Goal: Task Accomplishment & Management: Manage account settings

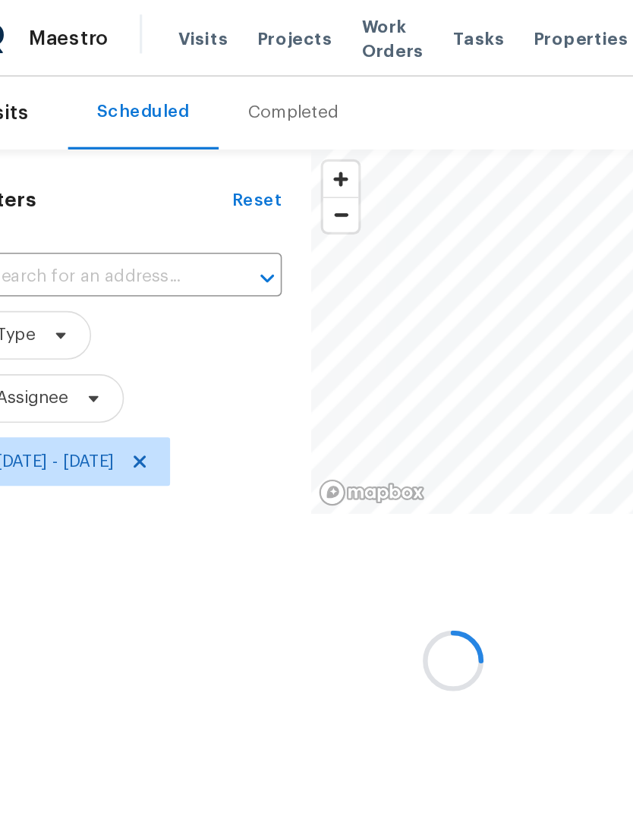
scroll to position [0, 33]
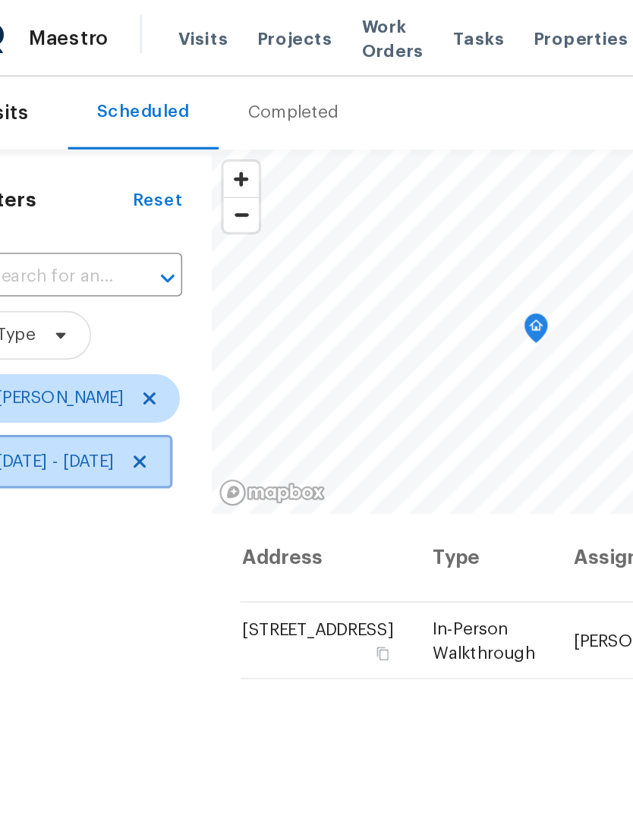
click at [125, 295] on icon at bounding box center [121, 288] width 12 height 12
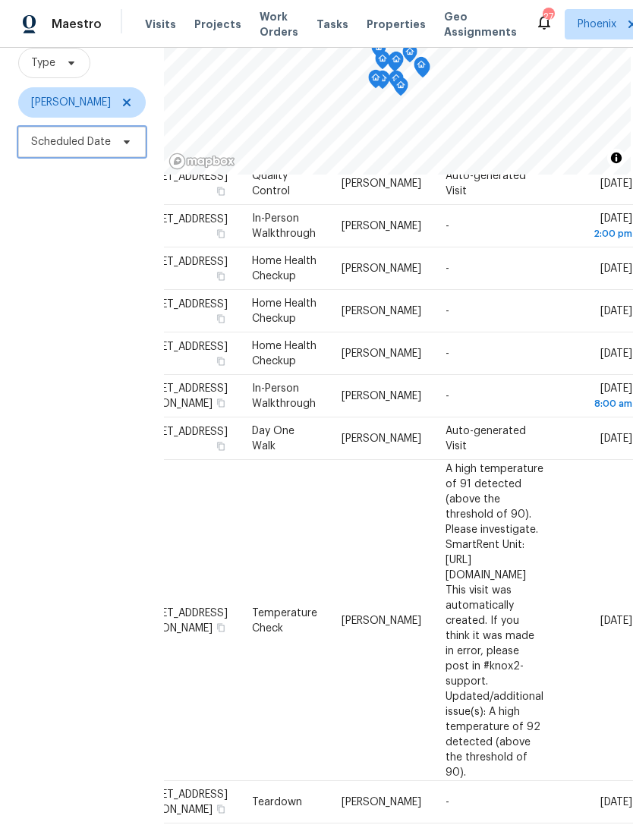
scroll to position [152, 131]
click at [0, 0] on icon at bounding box center [0, 0] width 0 height 0
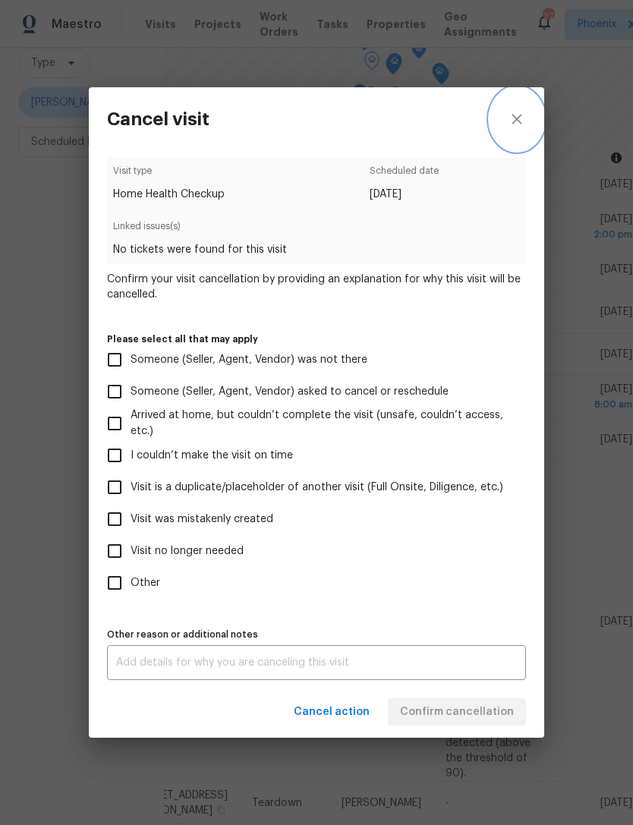
click at [516, 113] on icon "close" at bounding box center [517, 119] width 18 height 18
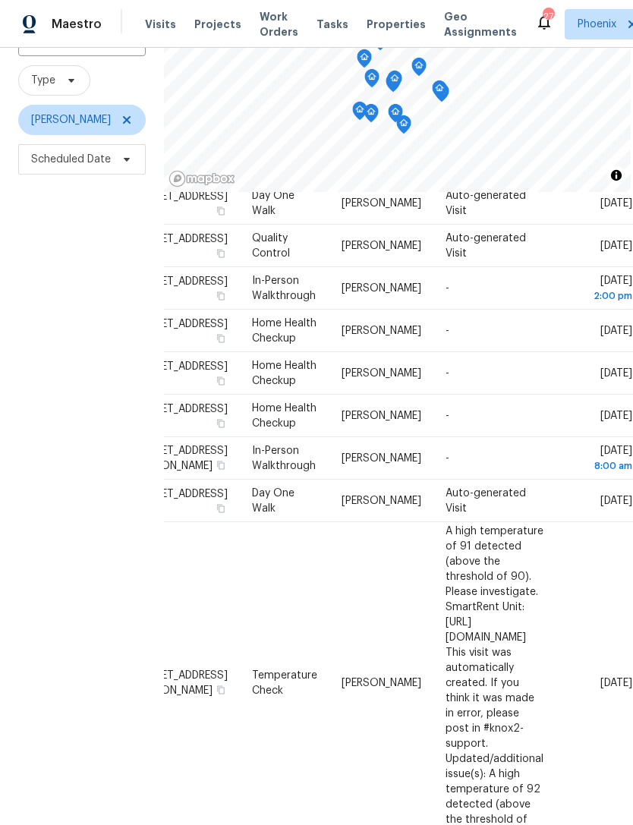
scroll to position [129, 0]
click at [0, 0] on icon at bounding box center [0, 0] width 0 height 0
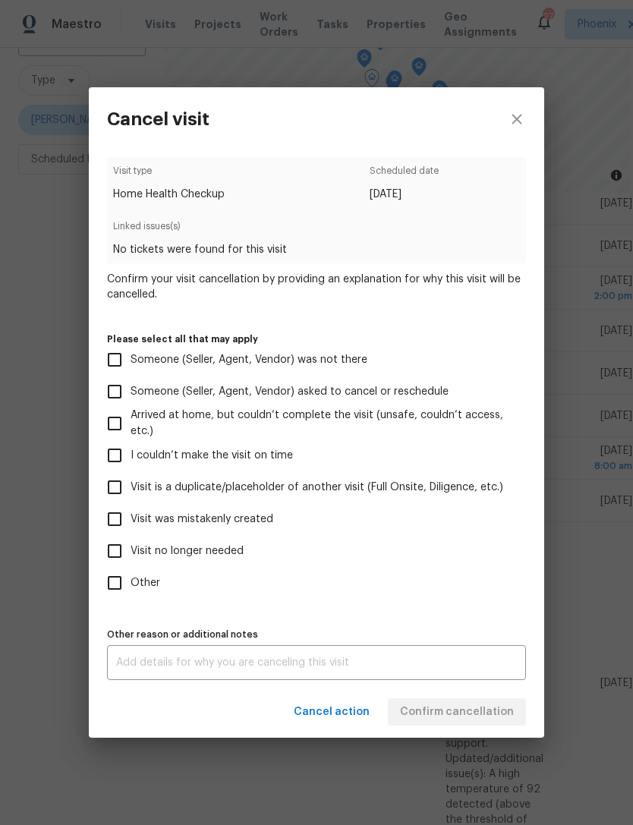
click at [118, 522] on input "Visit was mistakenly created" at bounding box center [115, 519] width 32 height 32
checkbox input "true"
click at [408, 679] on div "x Other reason or additional notes" at bounding box center [316, 662] width 419 height 35
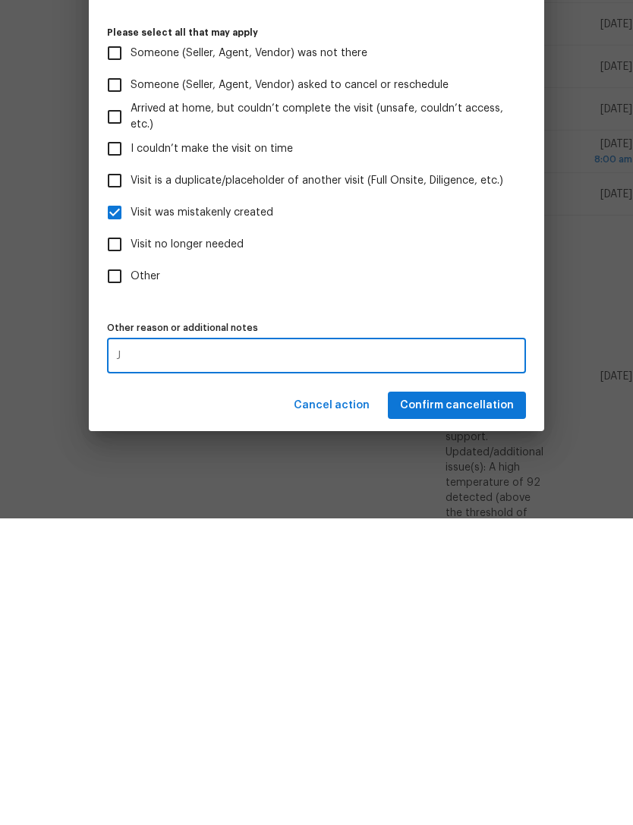
scroll to position [49, 0]
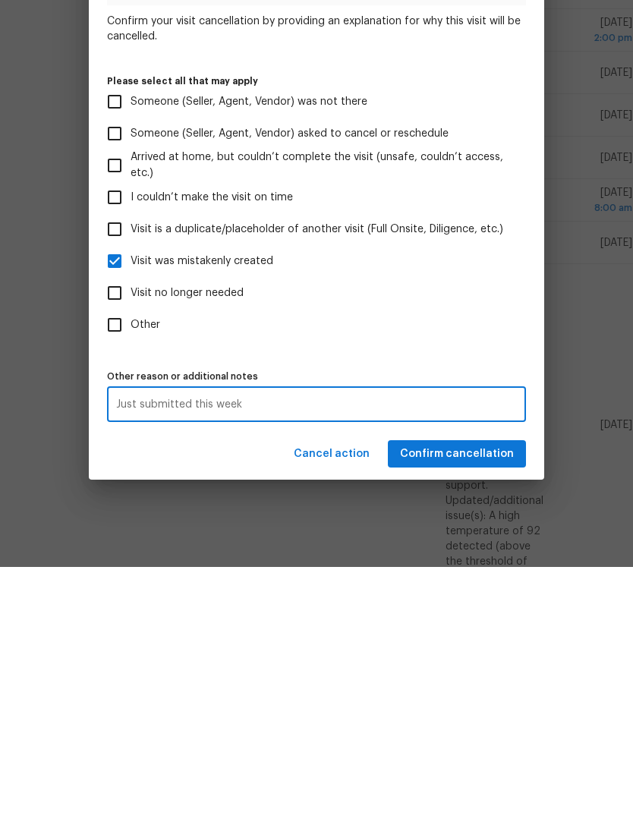
type textarea "Just submitted this week"
click at [285, 645] on div "Just submitted this week x Other reason or additional notes" at bounding box center [316, 662] width 419 height 35
click at [274, 657] on textarea "Just submitted this week" at bounding box center [316, 662] width 401 height 11
click at [445, 567] on label "Other" at bounding box center [306, 583] width 415 height 32
click at [131, 567] on input "Other" at bounding box center [115, 583] width 32 height 32
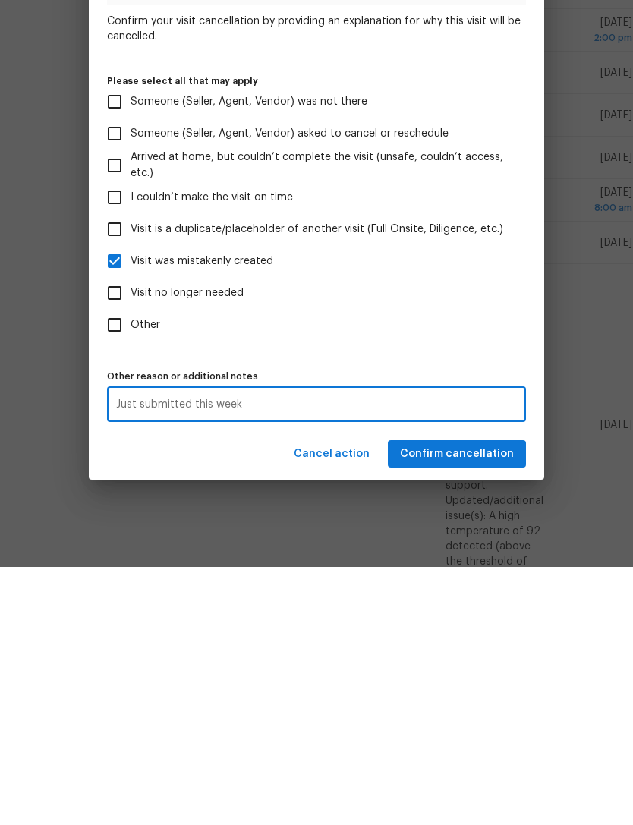
checkbox input "true"
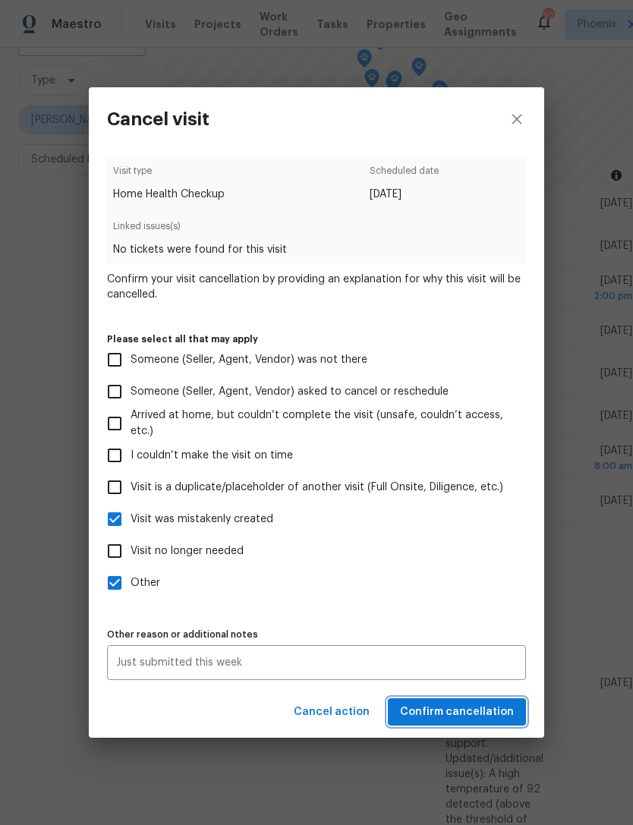
click at [487, 718] on span "Confirm cancellation" at bounding box center [457, 712] width 114 height 19
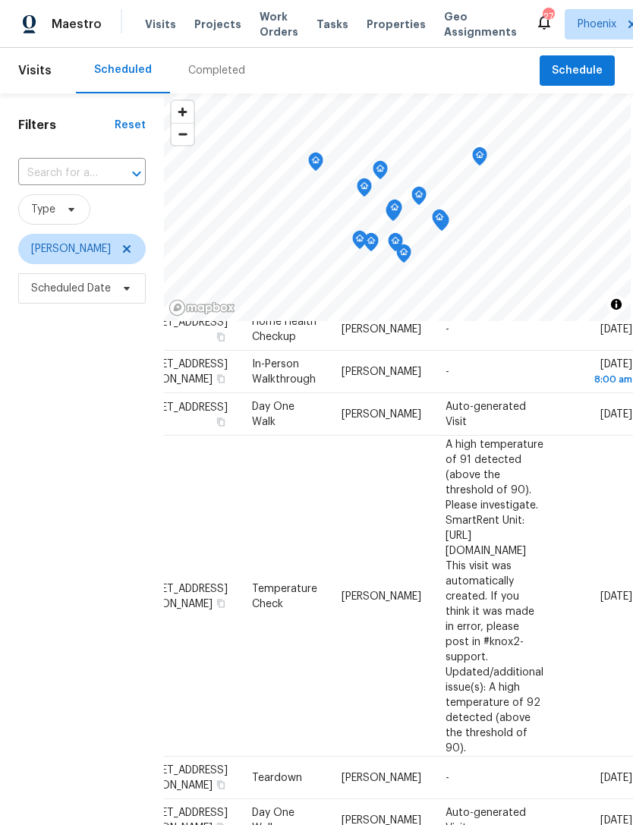
scroll to position [356, 131]
click at [0, 0] on icon at bounding box center [0, 0] width 0 height 0
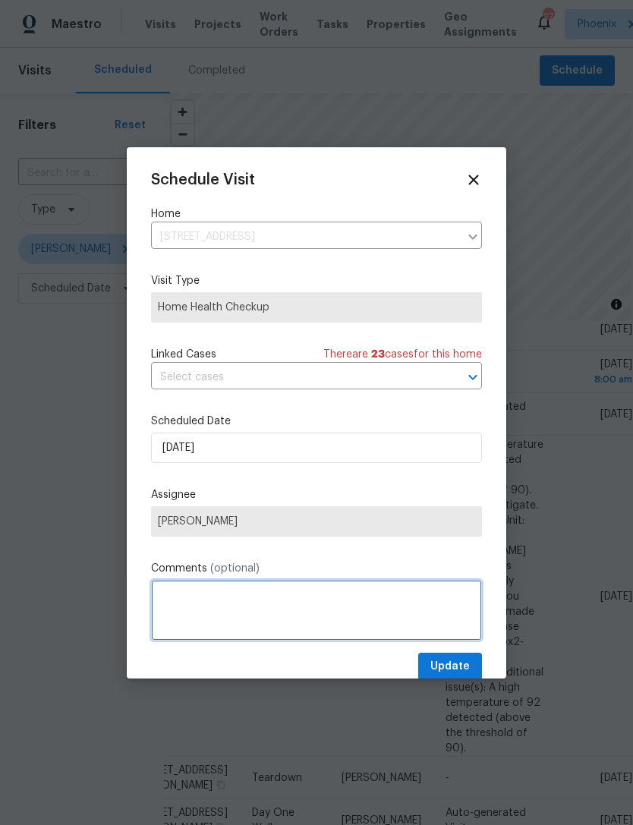
click at [323, 616] on textarea at bounding box center [316, 610] width 331 height 61
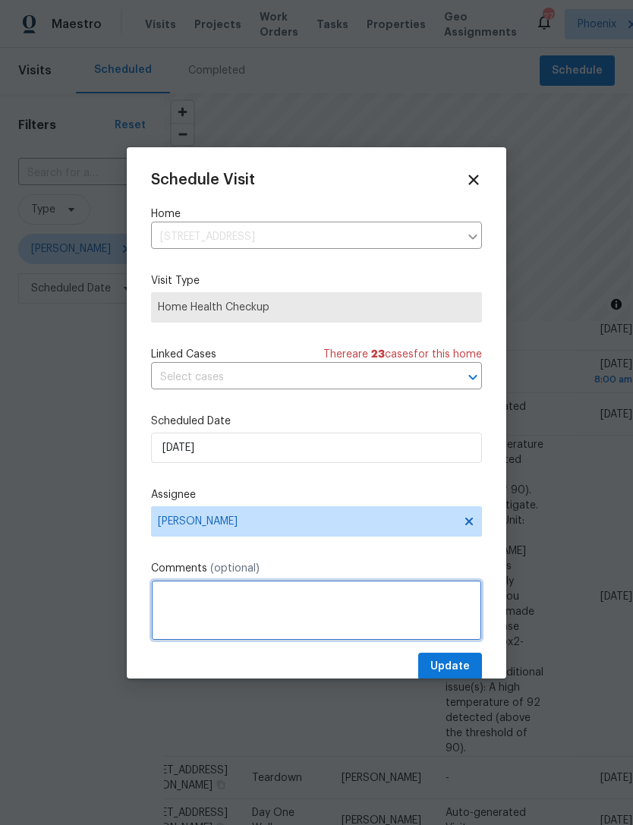
scroll to position [49, 0]
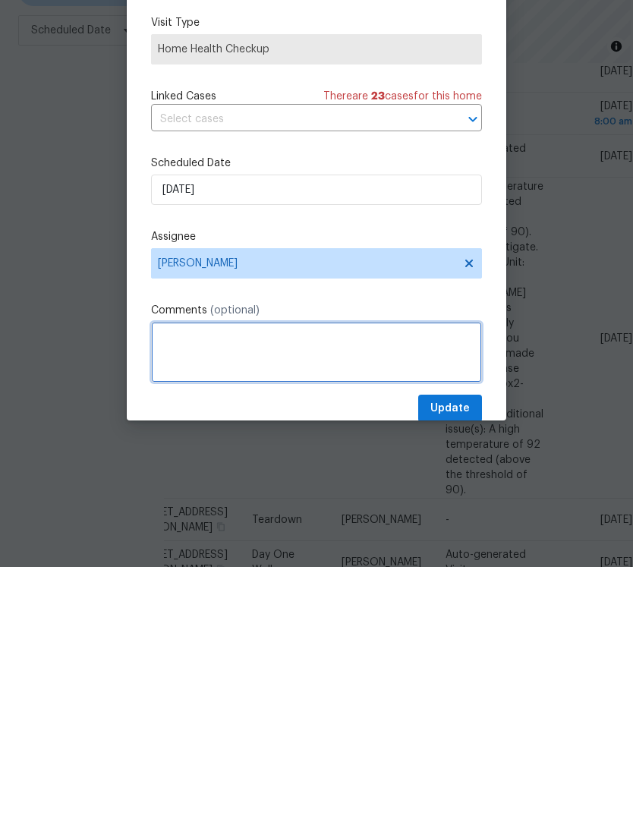
click at [216, 580] on textarea at bounding box center [316, 610] width 331 height 61
paste textarea "Just submitted this week"
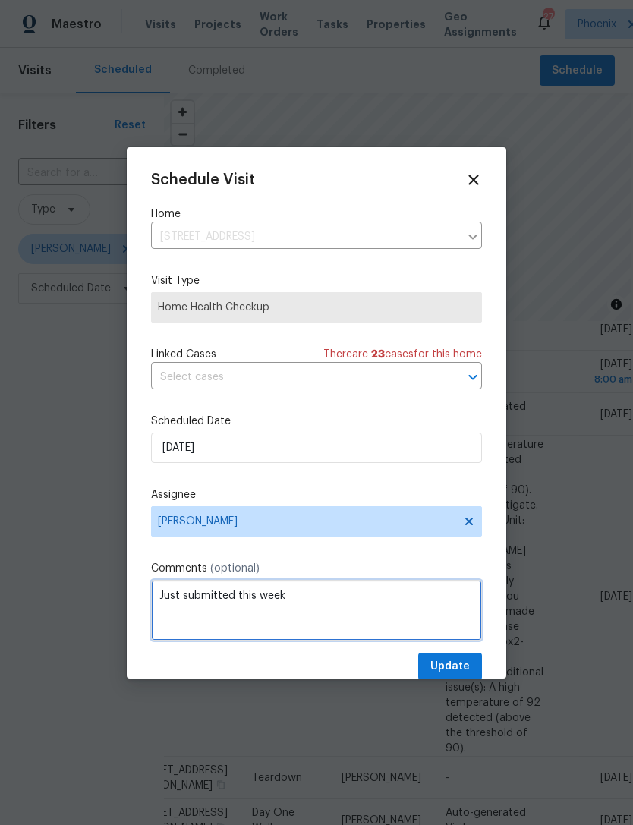
scroll to position [0, 0]
type textarea "Just submitted this week"
click at [476, 181] on icon at bounding box center [473, 180] width 10 height 10
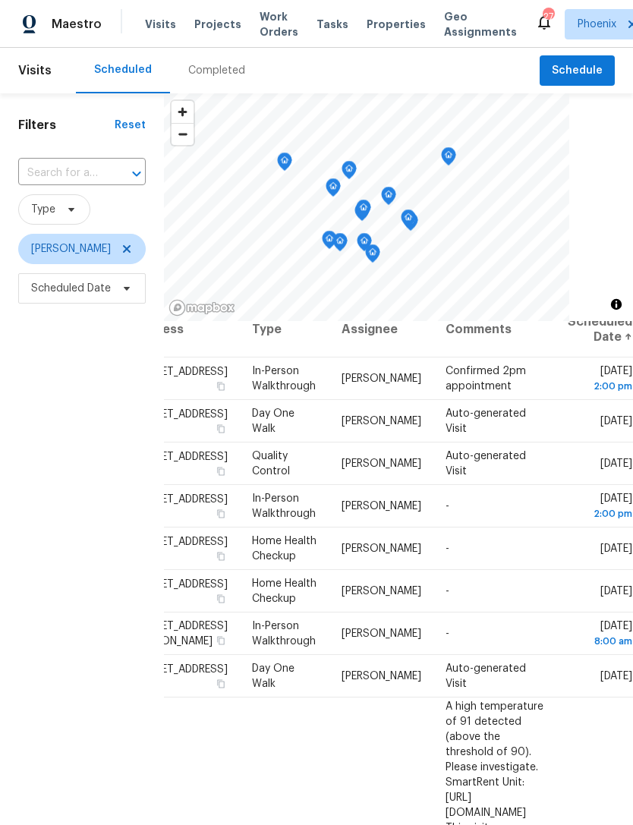
scroll to position [17, 131]
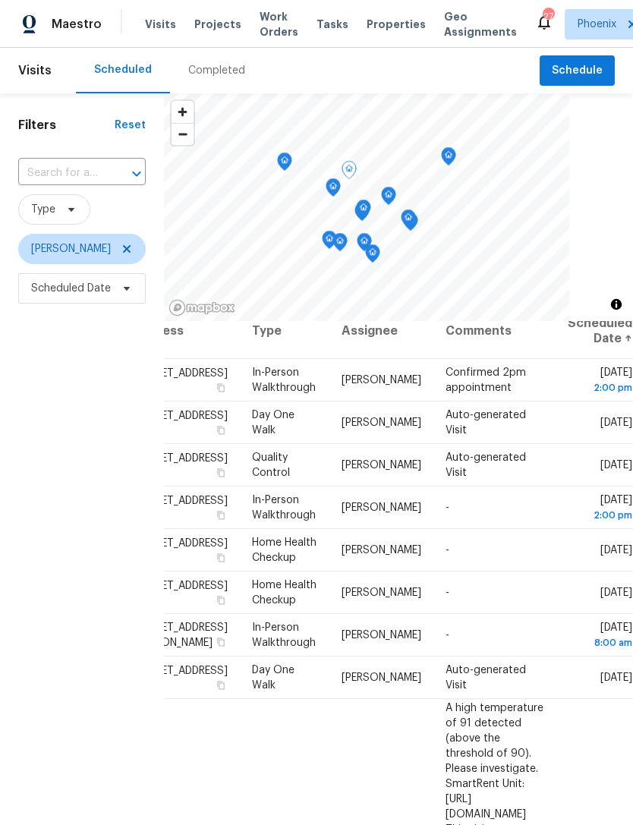
click at [0, 0] on icon at bounding box center [0, 0] width 0 height 0
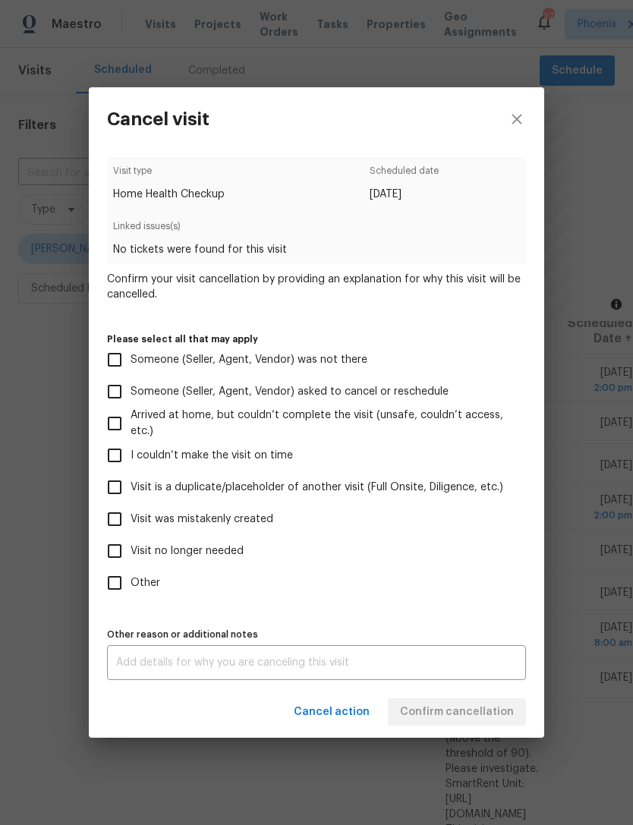
click at [127, 527] on input "Visit was mistakenly created" at bounding box center [115, 519] width 32 height 32
checkbox input "true"
click at [117, 585] on input "Other" at bounding box center [115, 583] width 32 height 32
checkbox input "true"
click at [177, 668] on textarea at bounding box center [316, 662] width 401 height 11
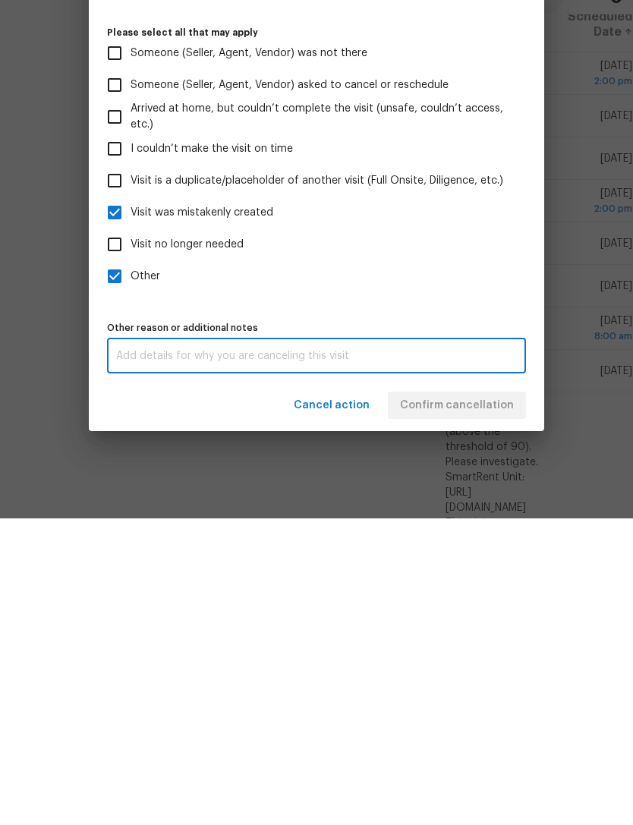
scroll to position [49, 0]
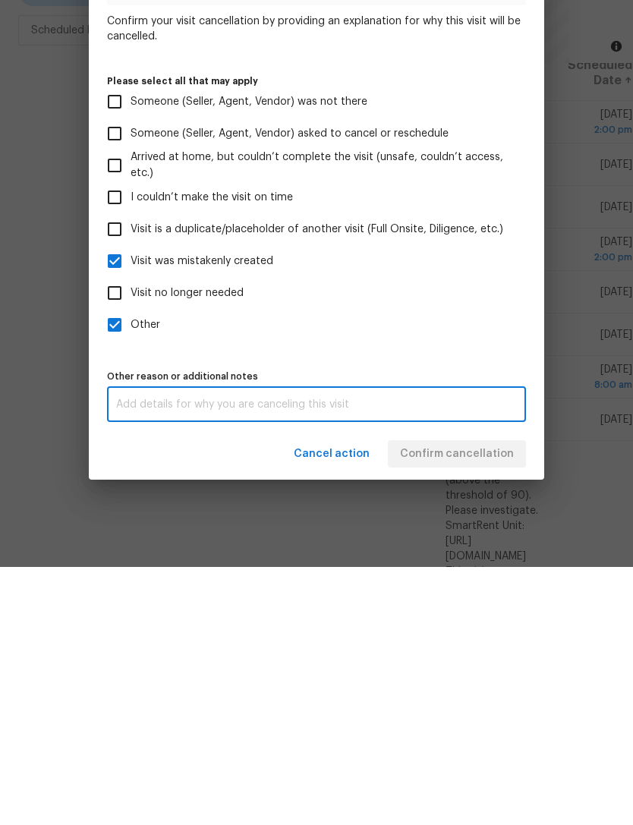
click at [139, 657] on textarea at bounding box center [316, 662] width 401 height 11
paste textarea "Just submitted this week"
type textarea "Just submitted this week"
click at [471, 567] on label "Other" at bounding box center [306, 583] width 415 height 32
click at [131, 567] on input "Other" at bounding box center [115, 583] width 32 height 32
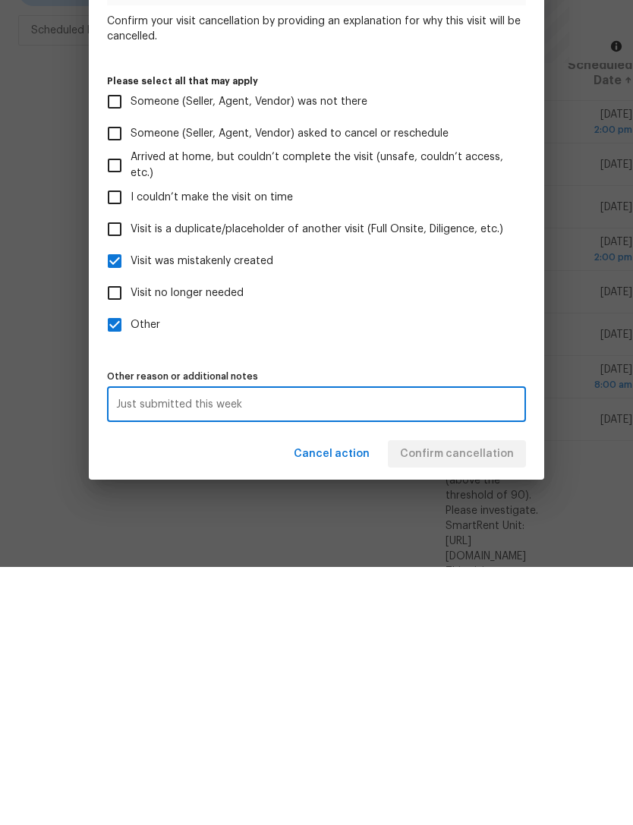
checkbox input "false"
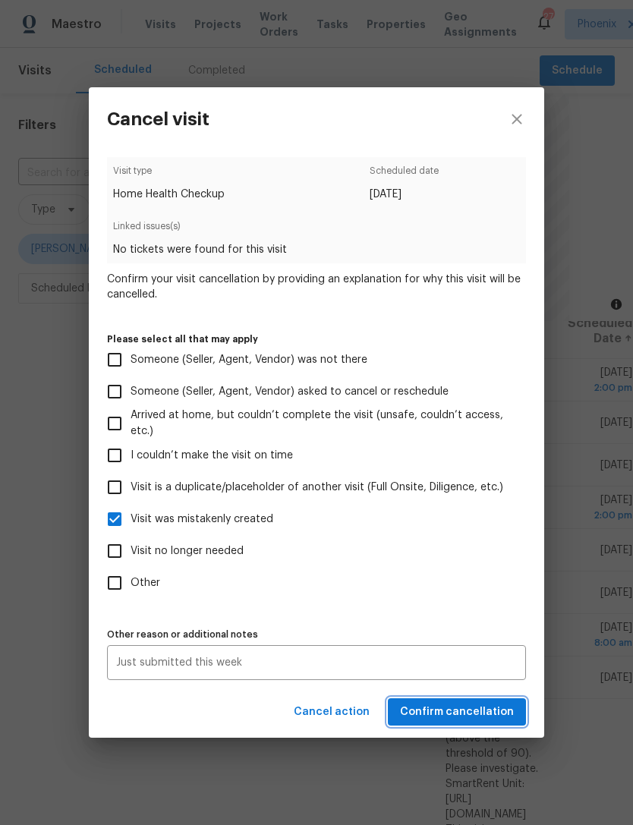
click at [495, 720] on span "Confirm cancellation" at bounding box center [457, 712] width 114 height 19
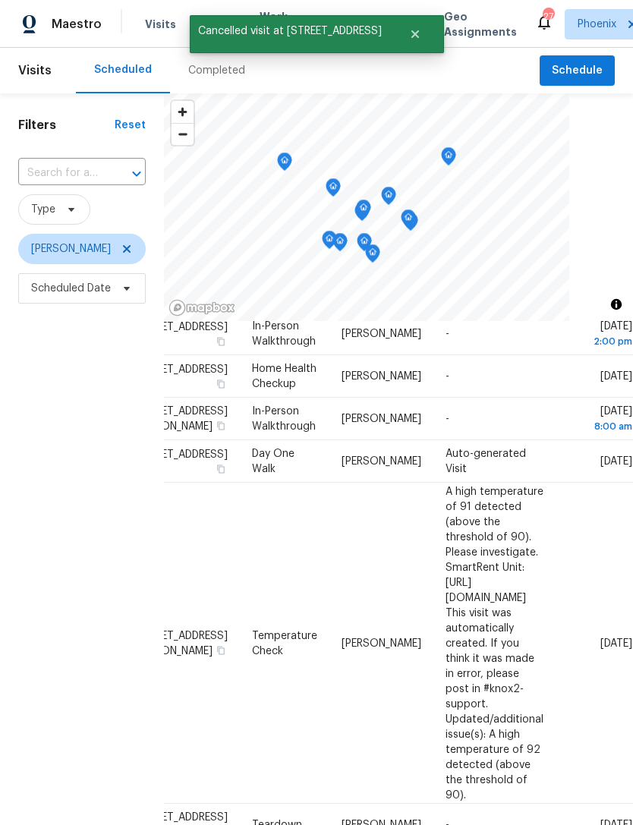
scroll to position [191, 131]
click at [0, 0] on icon at bounding box center [0, 0] width 0 height 0
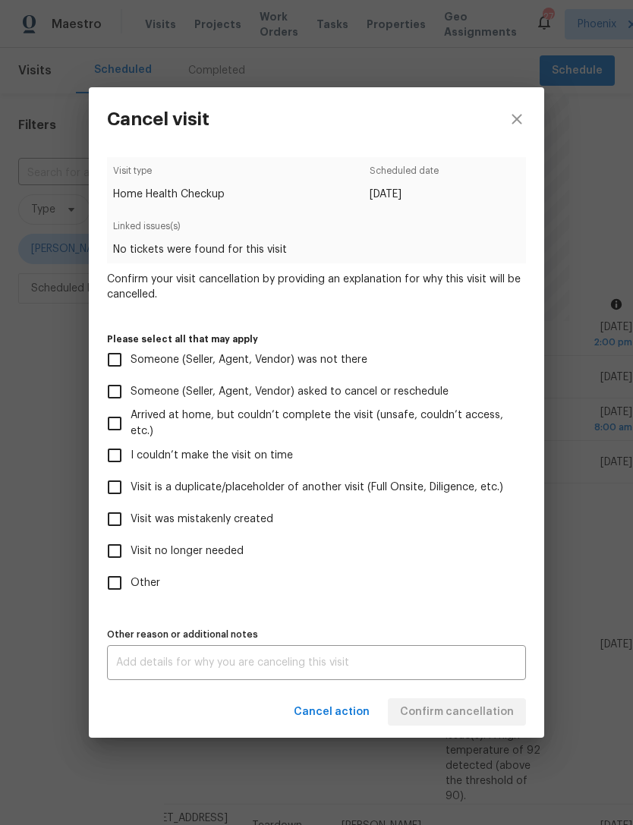
click at [119, 535] on input "Visit was mistakenly created" at bounding box center [115, 519] width 32 height 32
checkbox input "true"
click at [121, 582] on input "Other" at bounding box center [115, 583] width 32 height 32
checkbox input "true"
click at [199, 663] on textarea at bounding box center [316, 662] width 401 height 11
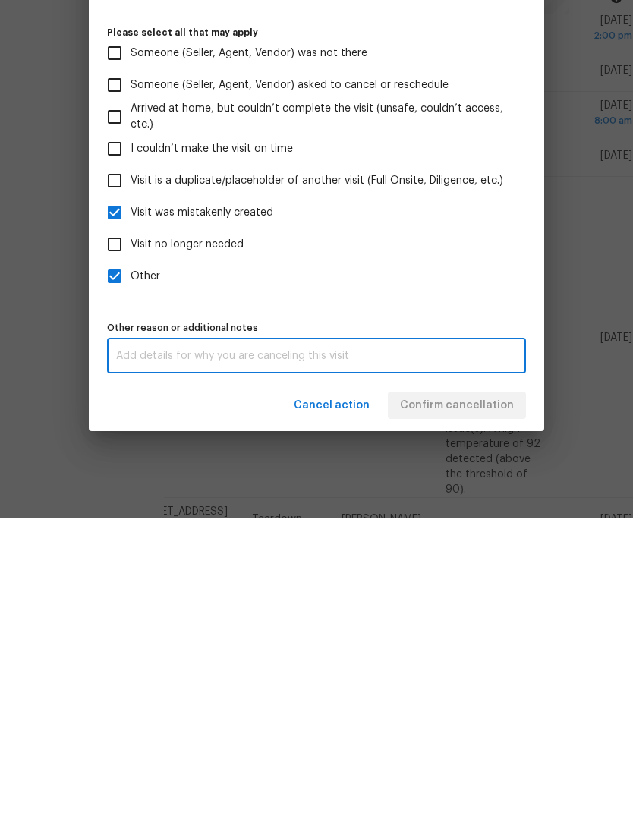
scroll to position [49, 0]
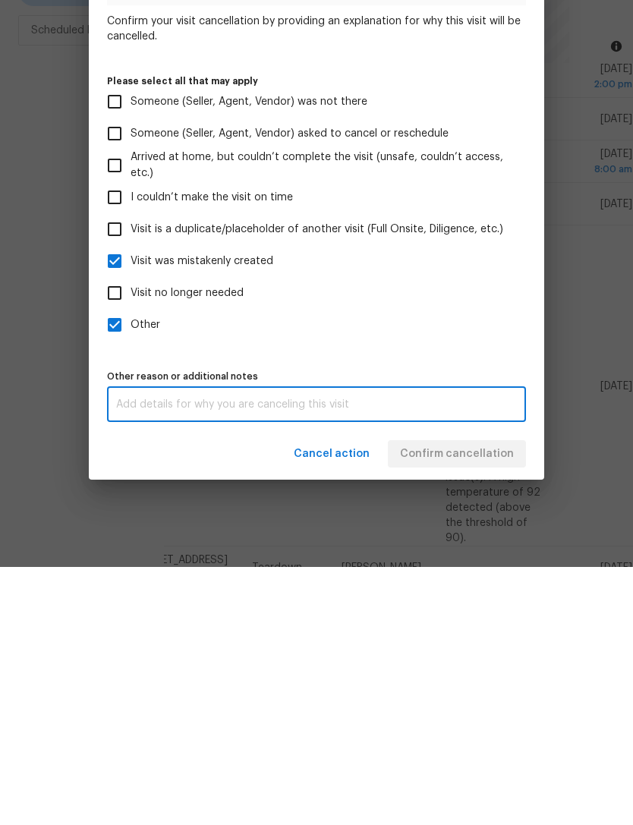
click at [137, 657] on textarea at bounding box center [316, 662] width 401 height 11
paste textarea "Just submitted this week"
type textarea "Just submitted this week"
click at [465, 567] on label "Other" at bounding box center [306, 583] width 415 height 32
click at [131, 567] on input "Other" at bounding box center [115, 583] width 32 height 32
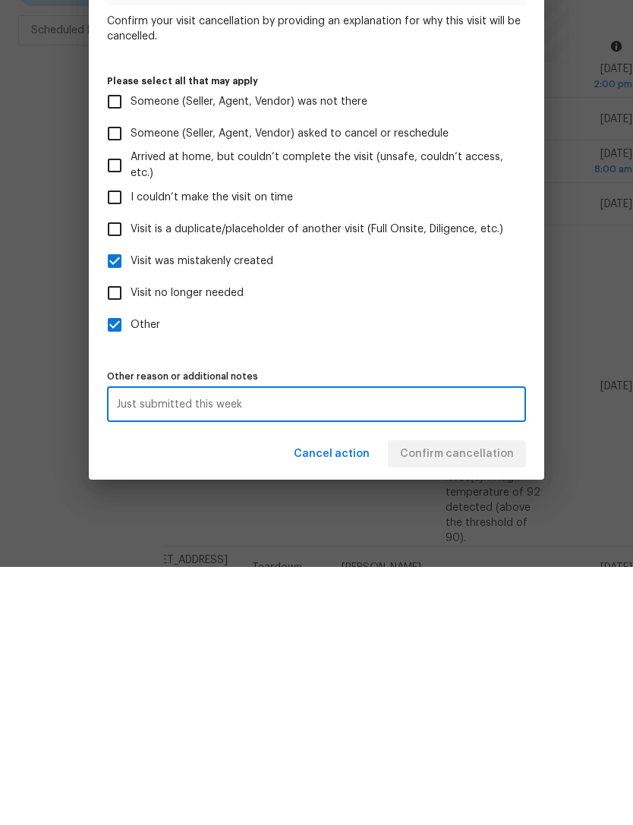
checkbox input "false"
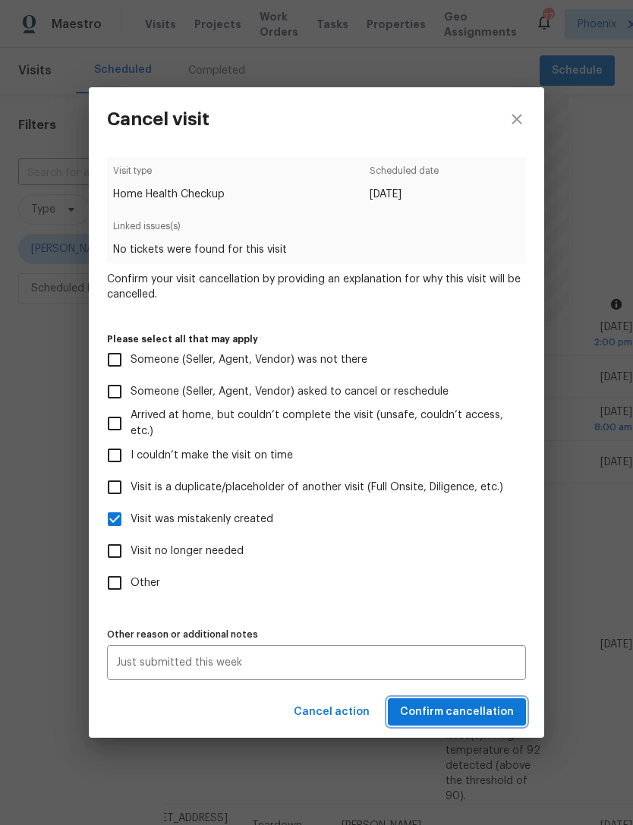
click at [490, 709] on span "Confirm cancellation" at bounding box center [457, 712] width 114 height 19
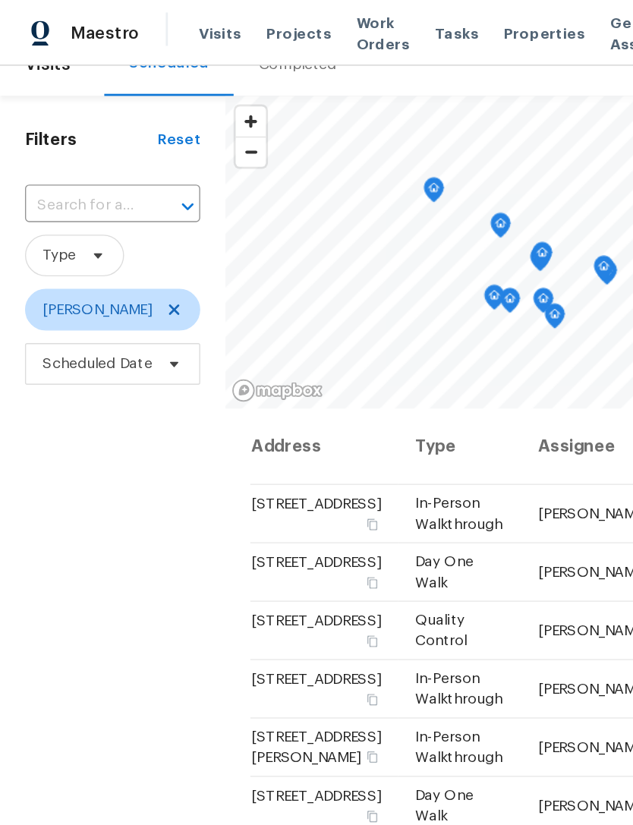
scroll to position [27, 0]
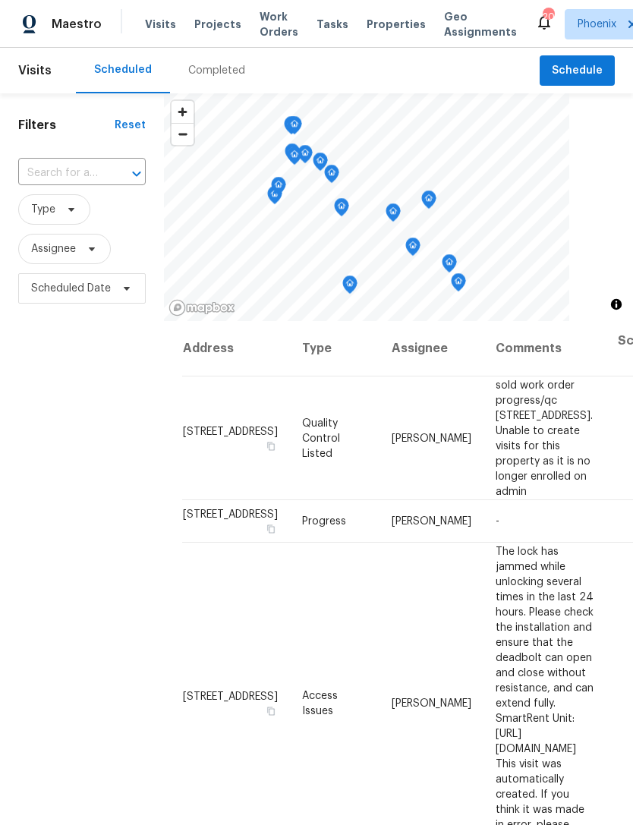
click at [60, 168] on input "text" at bounding box center [60, 174] width 85 height 24
type input "7720 s"
click at [100, 216] on li "7720 S 36th Way, Phoenix, AZ 85042" at bounding box center [80, 208] width 127 height 25
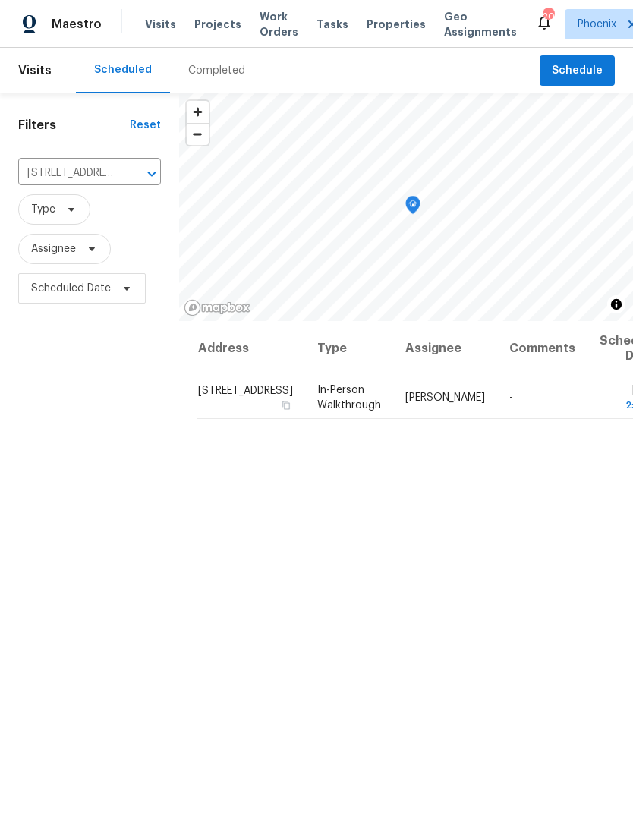
click at [125, 174] on icon "Clear" at bounding box center [132, 173] width 15 height 15
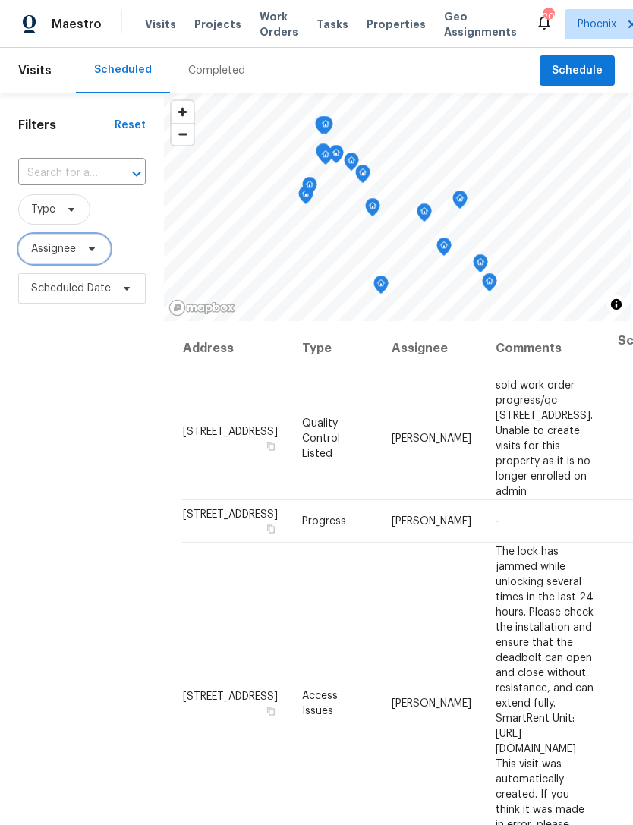
click at [59, 258] on span "Assignee" at bounding box center [64, 249] width 93 height 30
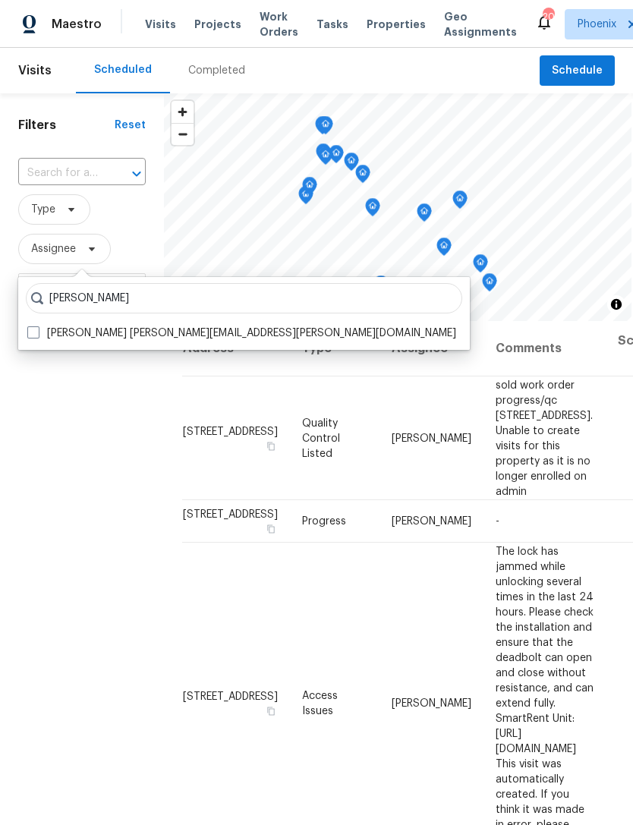
type input "Eric scott"
click at [103, 333] on label "Eric Scott eric.scott@opendoor.com" at bounding box center [241, 333] width 429 height 15
click at [37, 333] on input "Eric Scott eric.scott@opendoor.com" at bounding box center [32, 331] width 10 height 10
checkbox input "true"
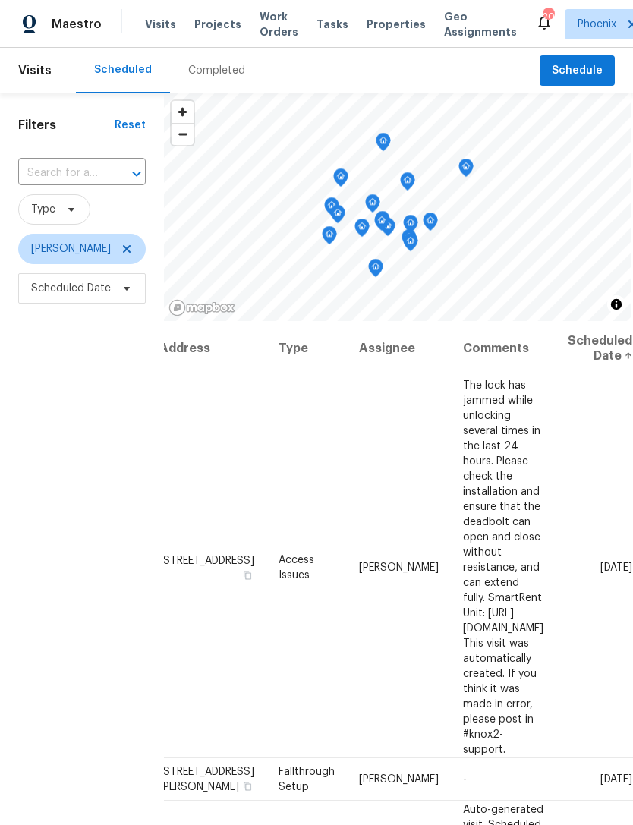
scroll to position [0, 124]
click at [27, 434] on div "Filters Reset ​ Type Eric Scott Scheduled Date" at bounding box center [82, 537] width 164 height 888
click at [0, 0] on icon at bounding box center [0, 0] width 0 height 0
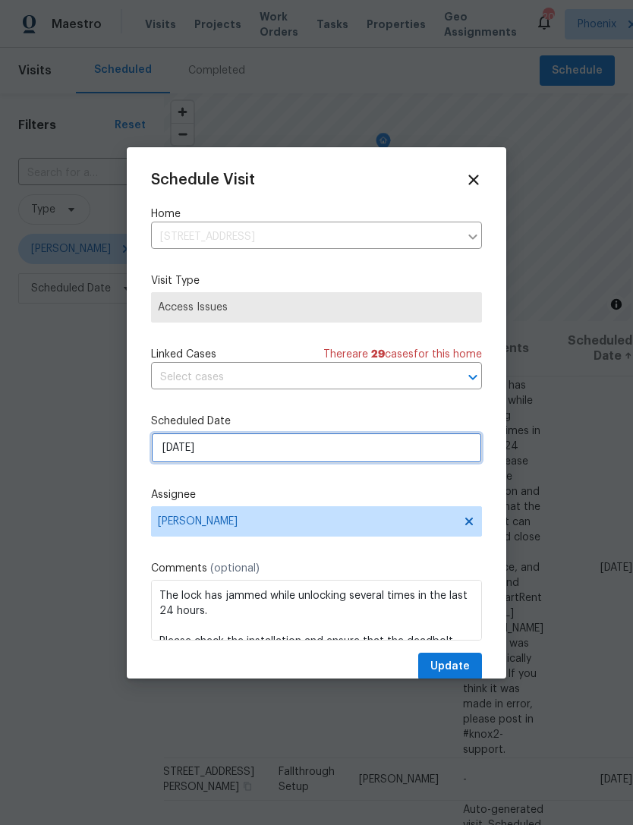
click at [301, 451] on input "9/20/2025" at bounding box center [316, 448] width 331 height 30
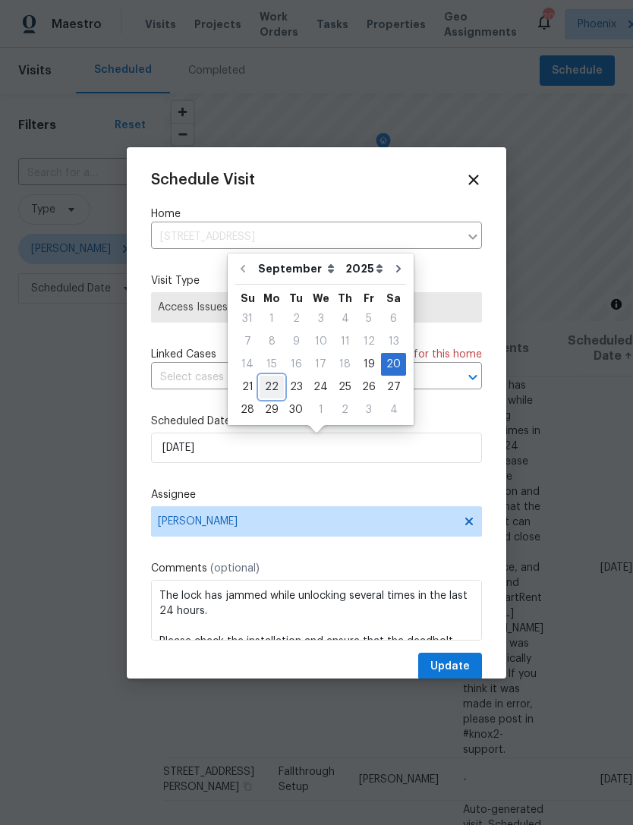
click at [270, 384] on div "22" at bounding box center [272, 387] width 24 height 21
type input "9/22/2025"
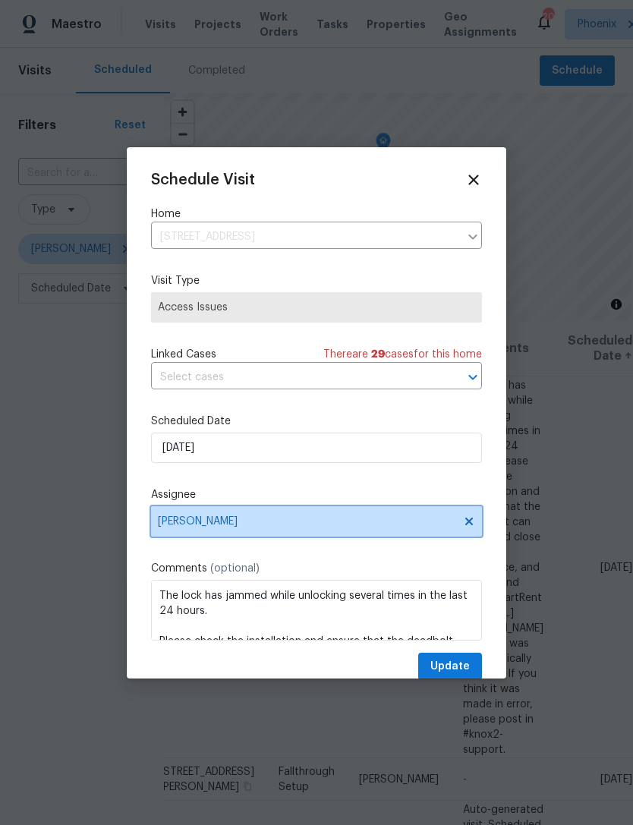
click at [293, 524] on span "[PERSON_NAME]" at bounding box center [307, 521] width 298 height 12
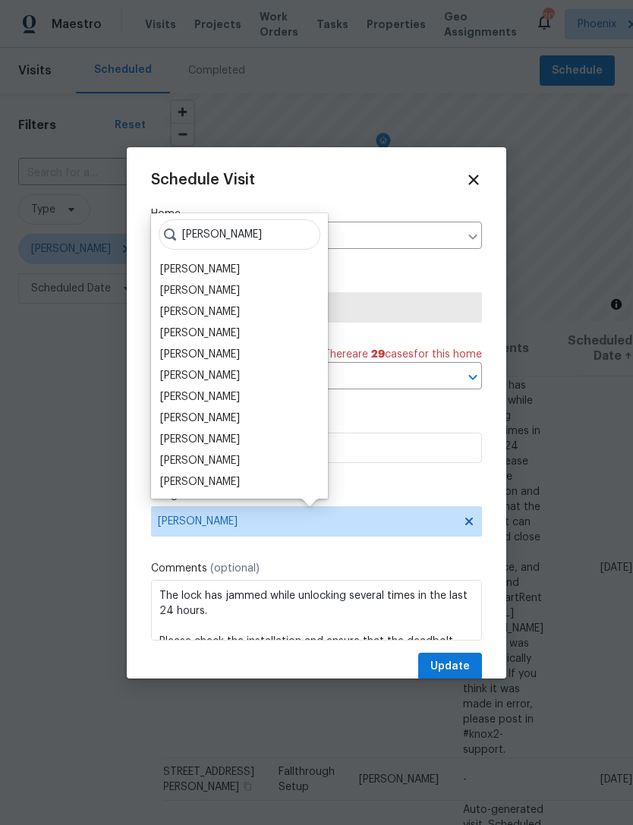
type input "Brian"
click at [210, 310] on div "[PERSON_NAME]" at bounding box center [200, 311] width 80 height 15
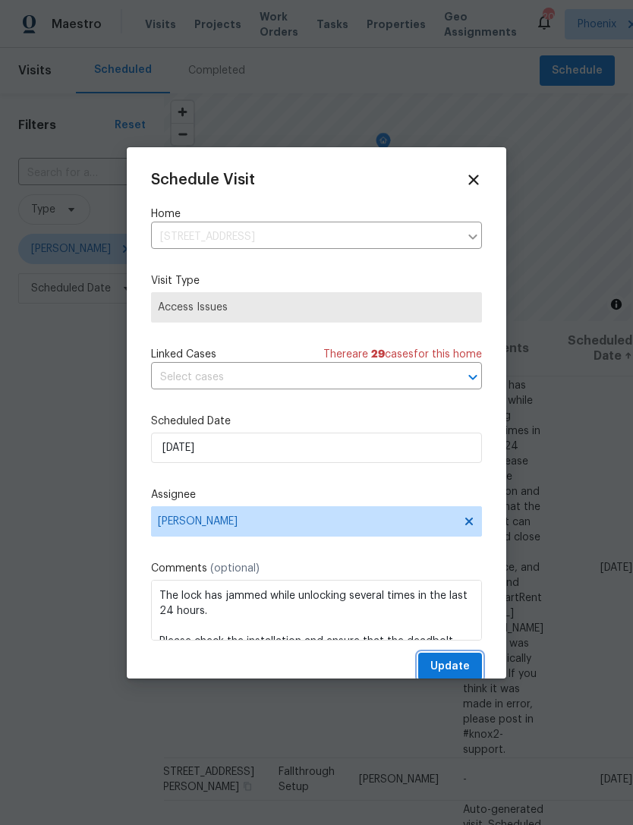
click at [464, 667] on span "Update" at bounding box center [449, 666] width 39 height 19
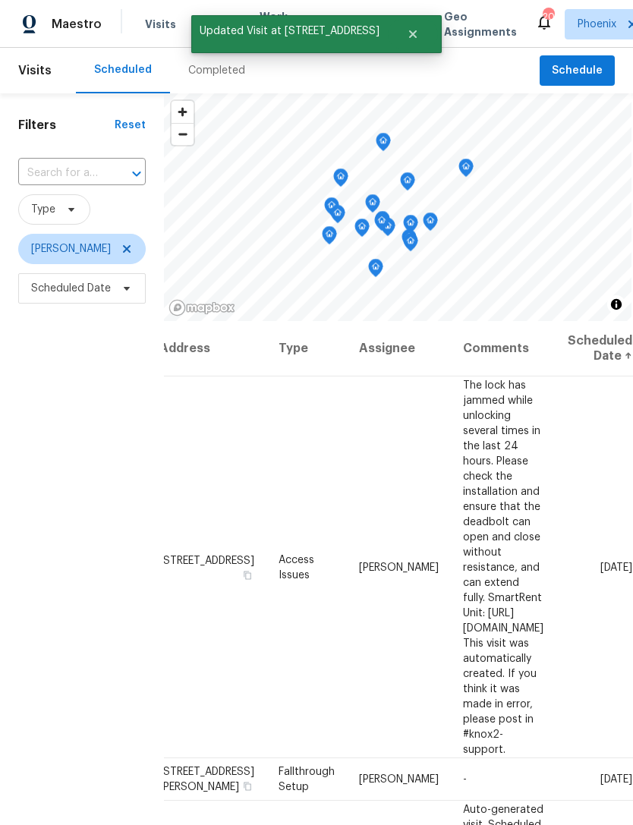
scroll to position [0, 0]
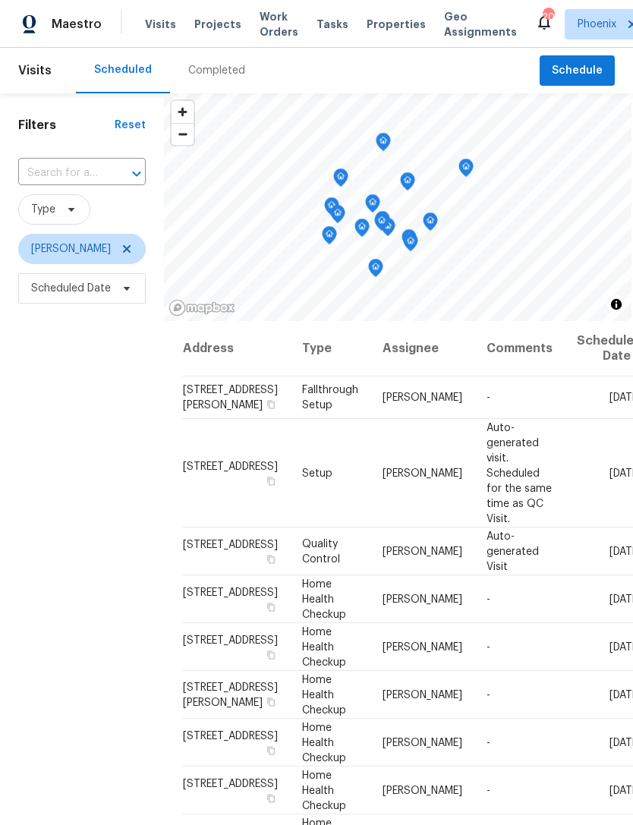
click at [24, 470] on div "Filters Reset ​ Type Eric Scott Scheduled Date" at bounding box center [82, 537] width 164 height 888
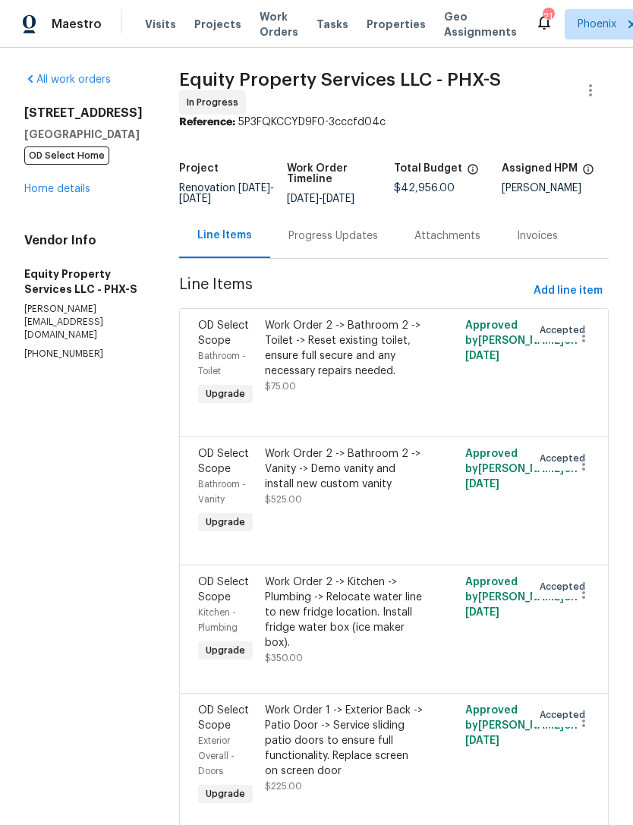
click at [43, 184] on link "Home details" at bounding box center [57, 189] width 66 height 11
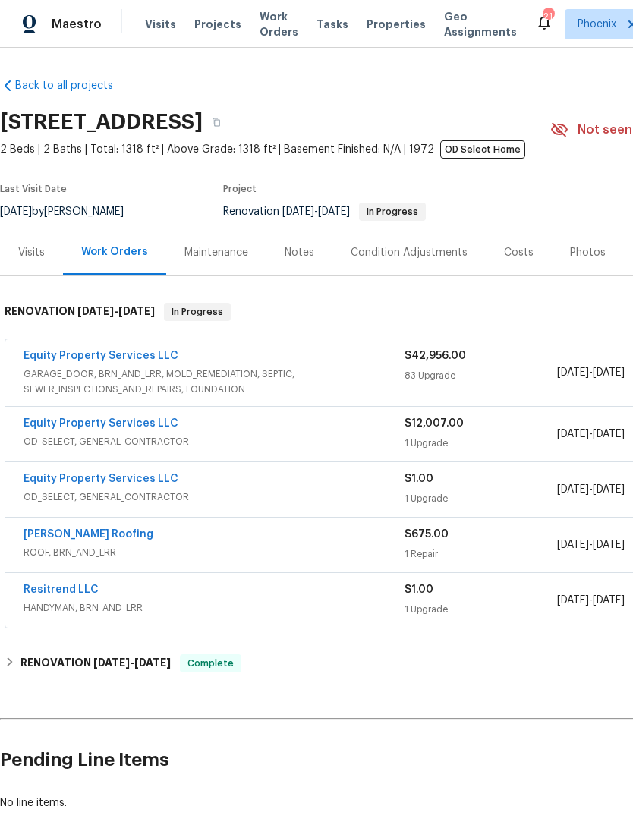
click at [161, 20] on span "Visits" at bounding box center [160, 24] width 31 height 15
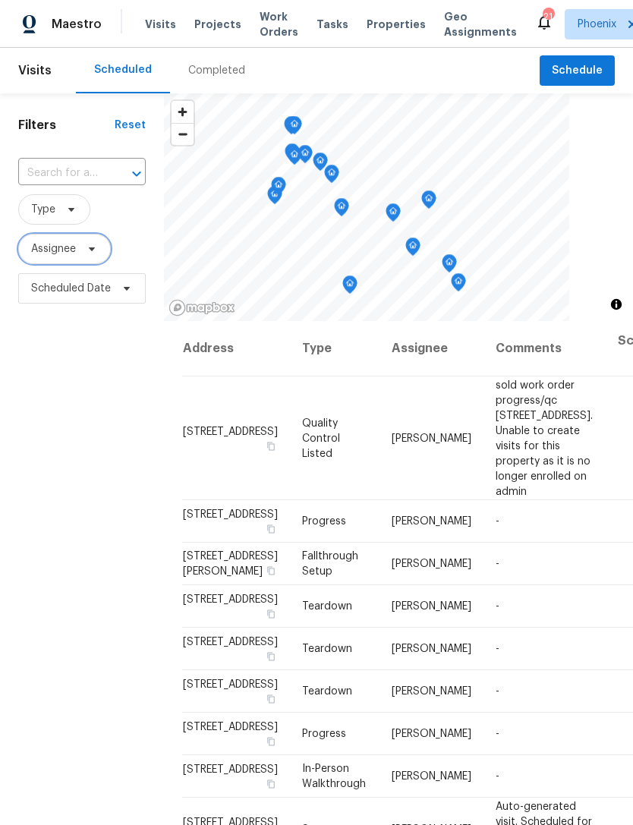
click at [49, 244] on span "Assignee" at bounding box center [53, 248] width 45 height 15
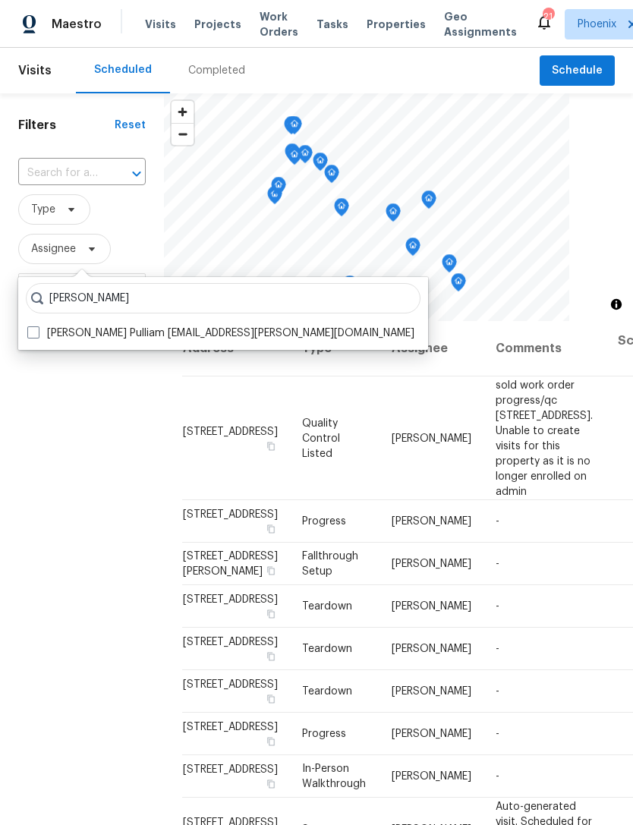
type input "[PERSON_NAME]"
click at [91, 336] on label "[PERSON_NAME] Pulliam [EMAIL_ADDRESS][PERSON_NAME][DOMAIN_NAME]" at bounding box center [220, 333] width 387 height 15
click at [37, 336] on input "[PERSON_NAME] Pulliam [EMAIL_ADDRESS][PERSON_NAME][DOMAIN_NAME]" at bounding box center [32, 331] width 10 height 10
checkbox input "true"
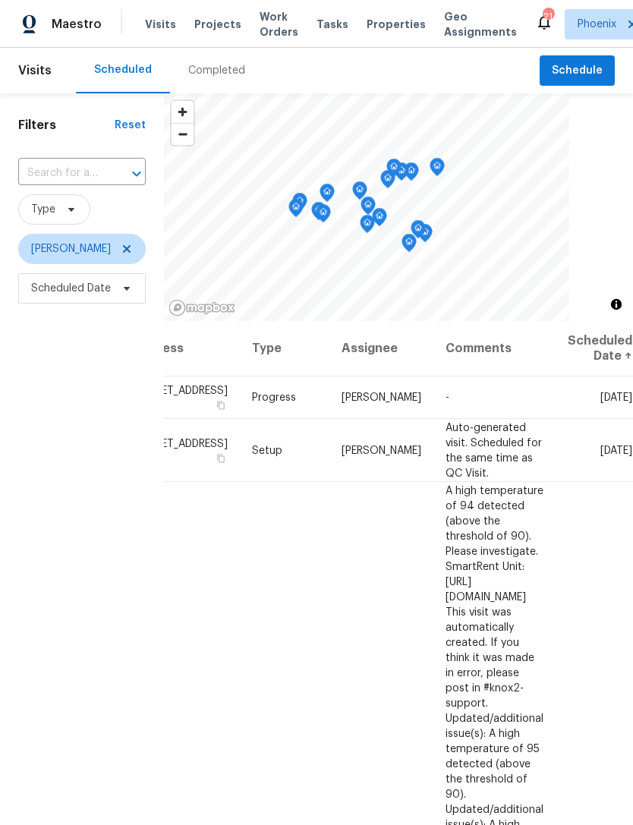
scroll to position [0, 125]
click at [30, 440] on div "Filters Reset ​ Type [PERSON_NAME] Scheduled Date" at bounding box center [82, 537] width 164 height 888
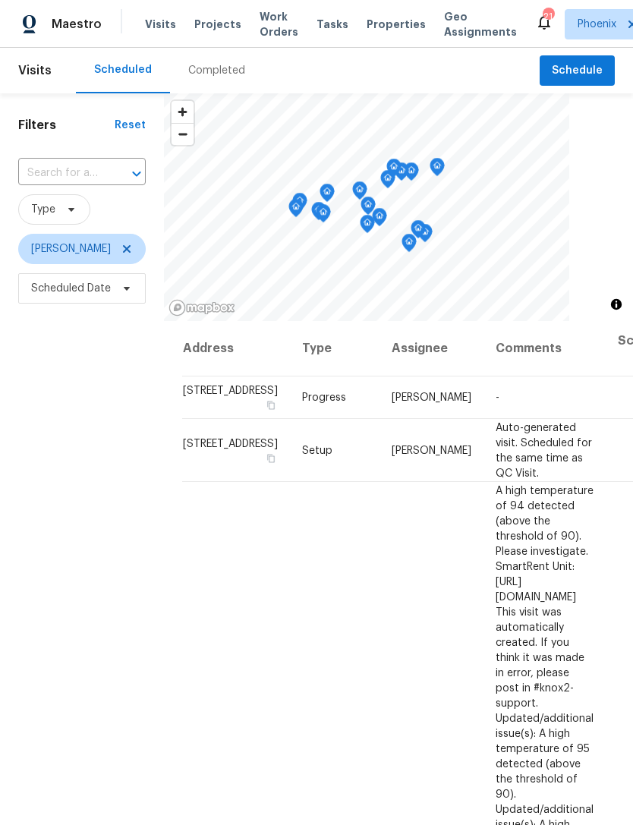
scroll to position [0, 0]
click at [32, 424] on div "Filters Reset ​ Type [PERSON_NAME] Scheduled Date" at bounding box center [82, 537] width 164 height 888
